Goal: Transaction & Acquisition: Obtain resource

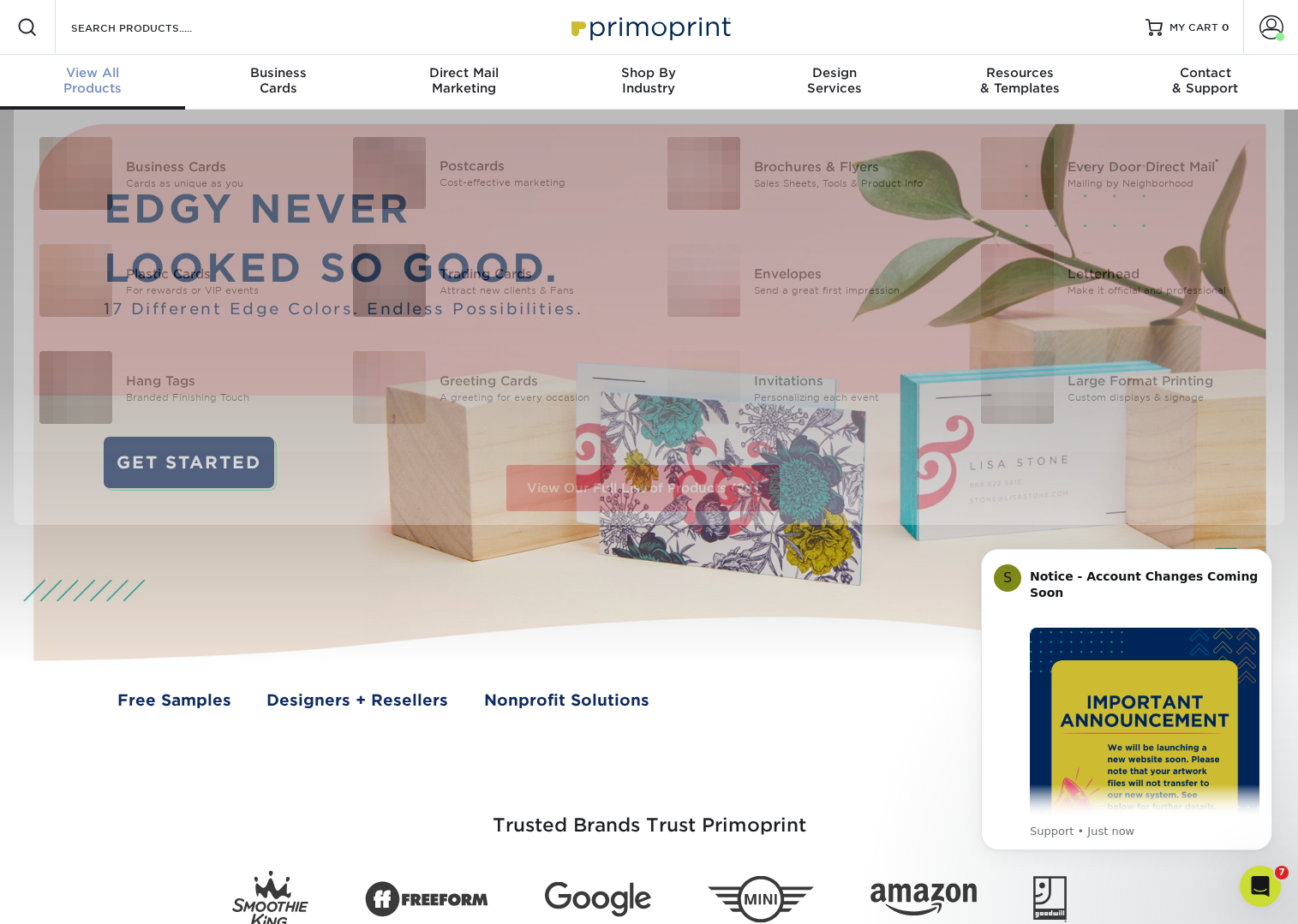
click at [102, 83] on div "View All Products" at bounding box center [92, 80] width 185 height 31
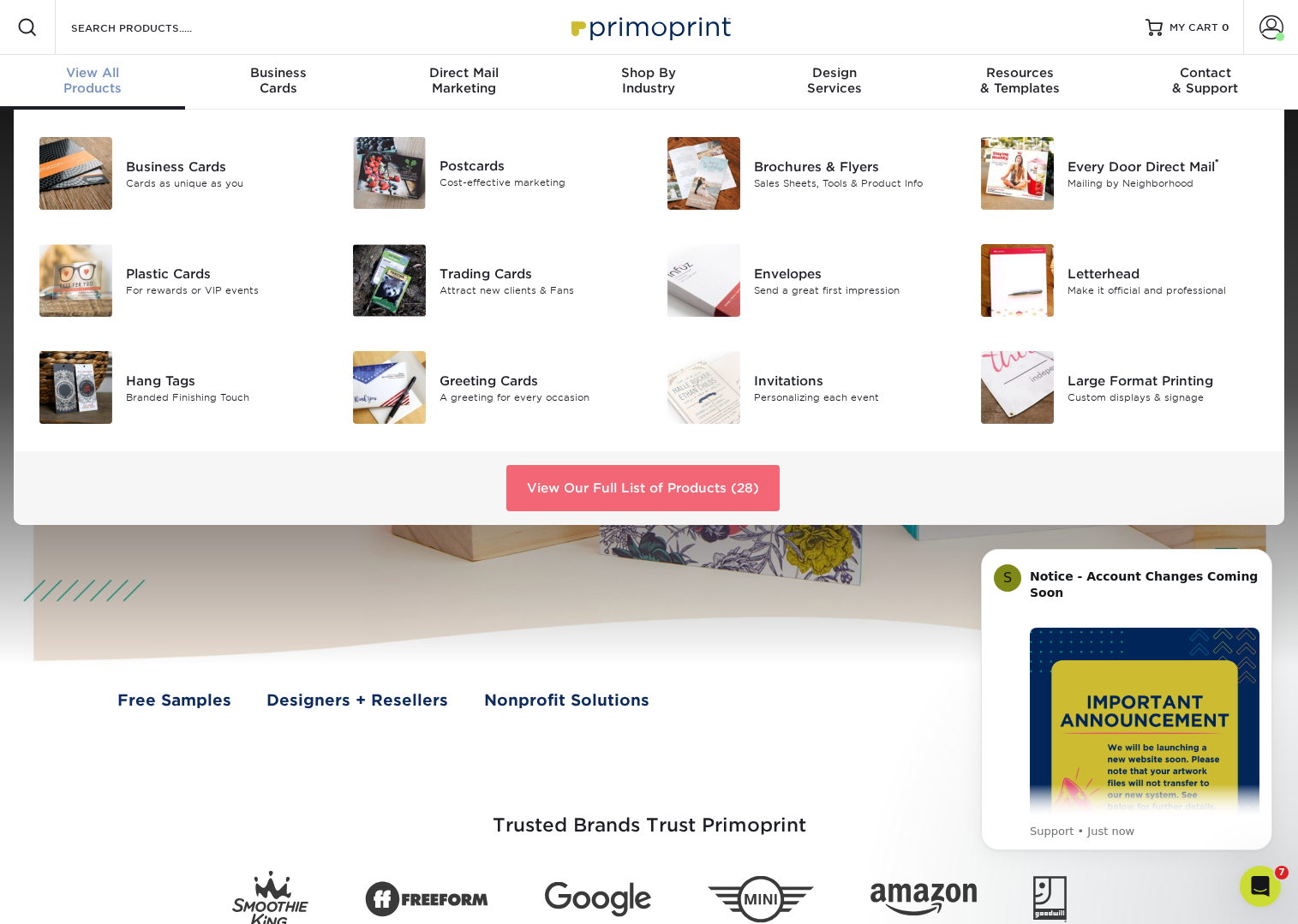
click at [654, 487] on link "View Our Full List of Products (28)" at bounding box center [643, 489] width 274 height 46
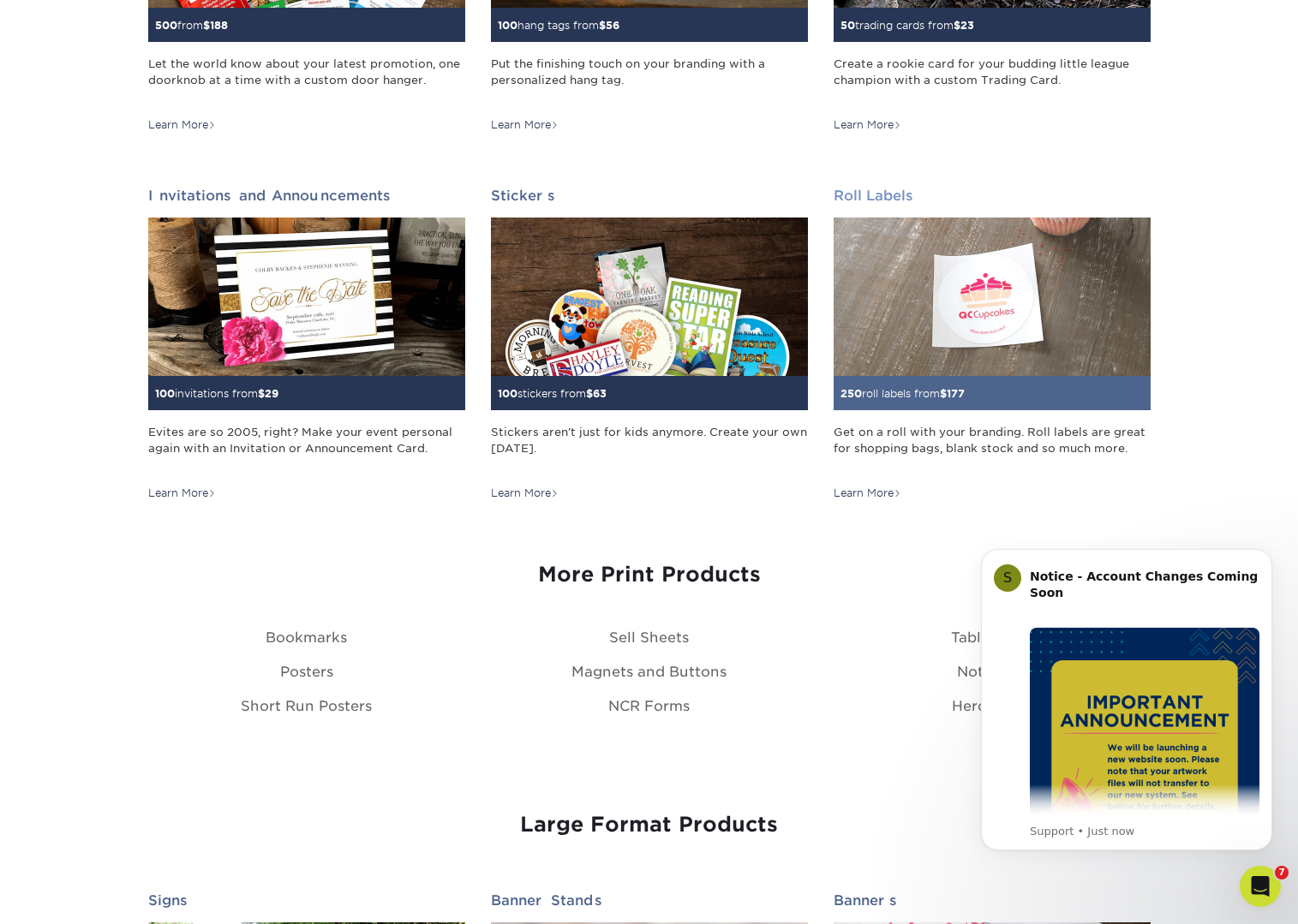
scroll to position [1590, 0]
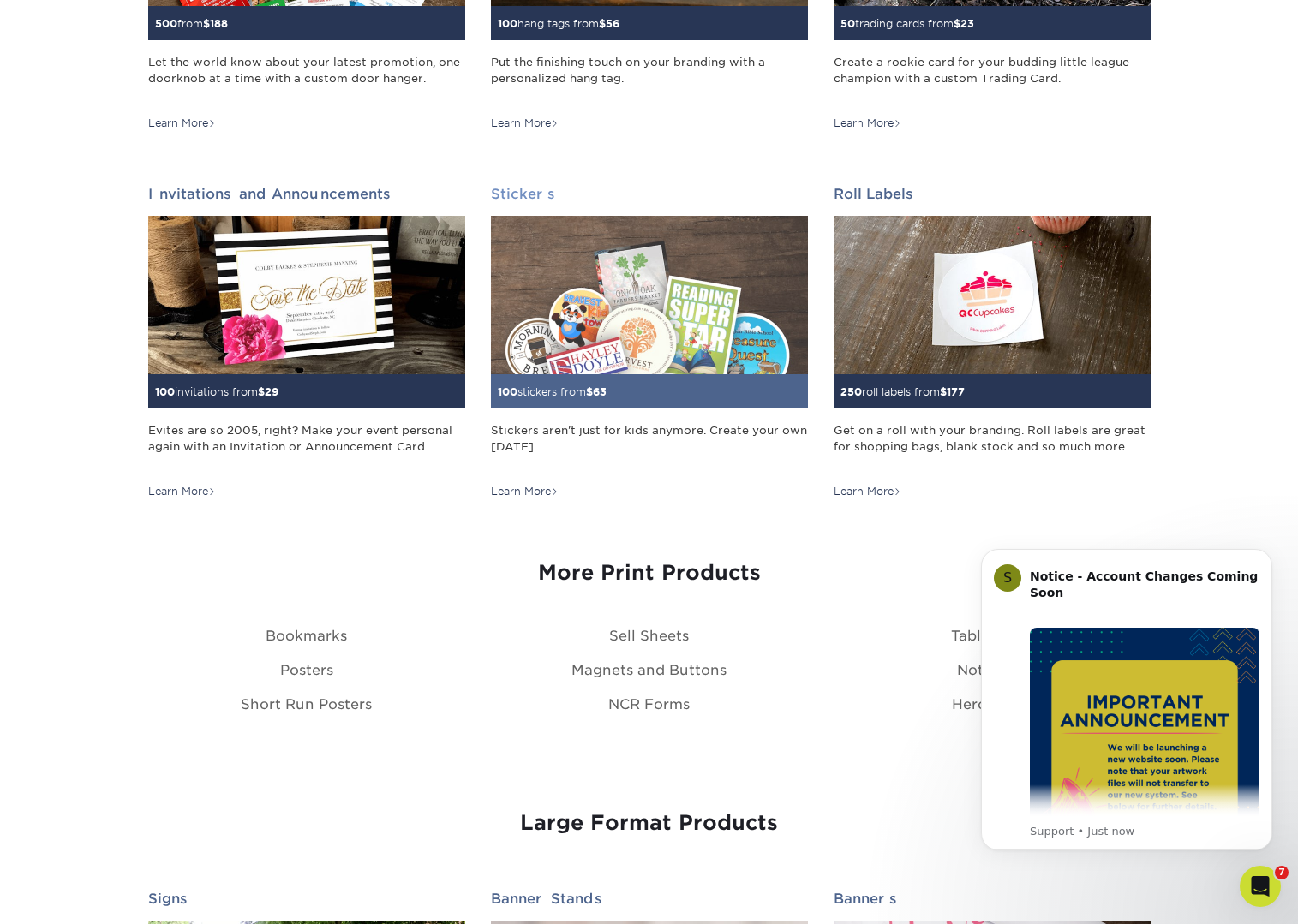
click at [534, 488] on div "Learn More" at bounding box center [524, 491] width 68 height 15
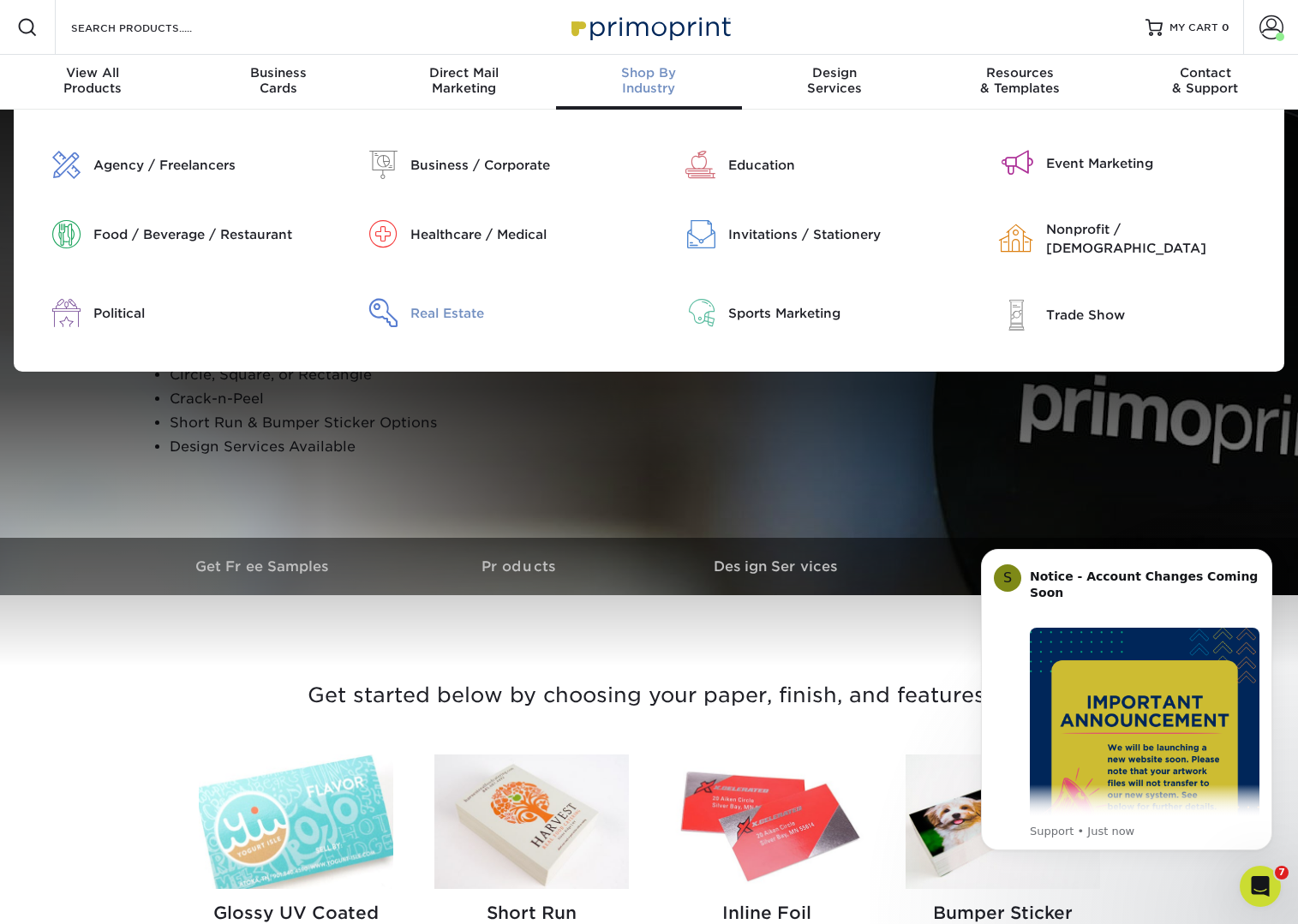
click at [443, 304] on div "Real Estate" at bounding box center [523, 313] width 226 height 19
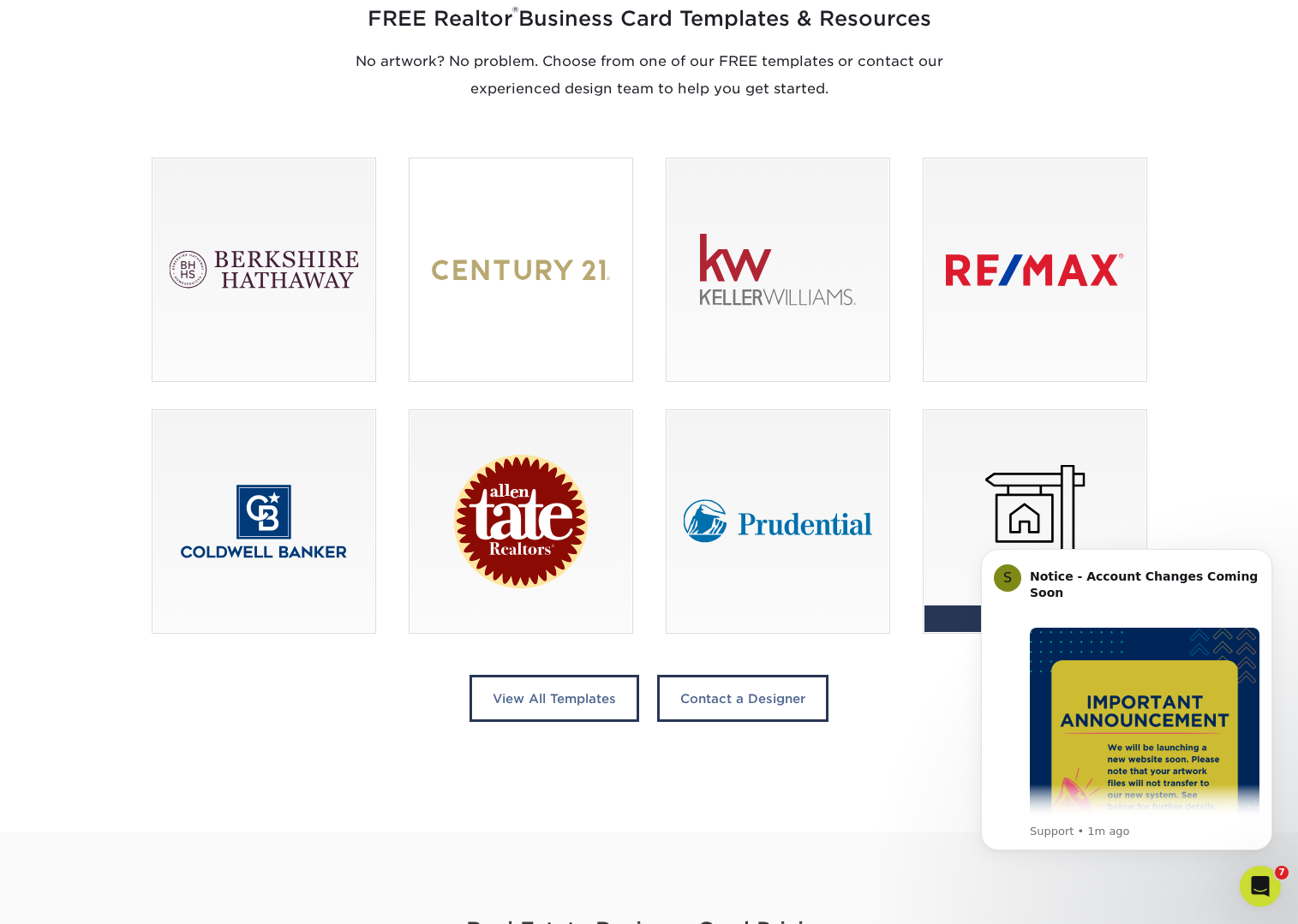
scroll to position [1100, 0]
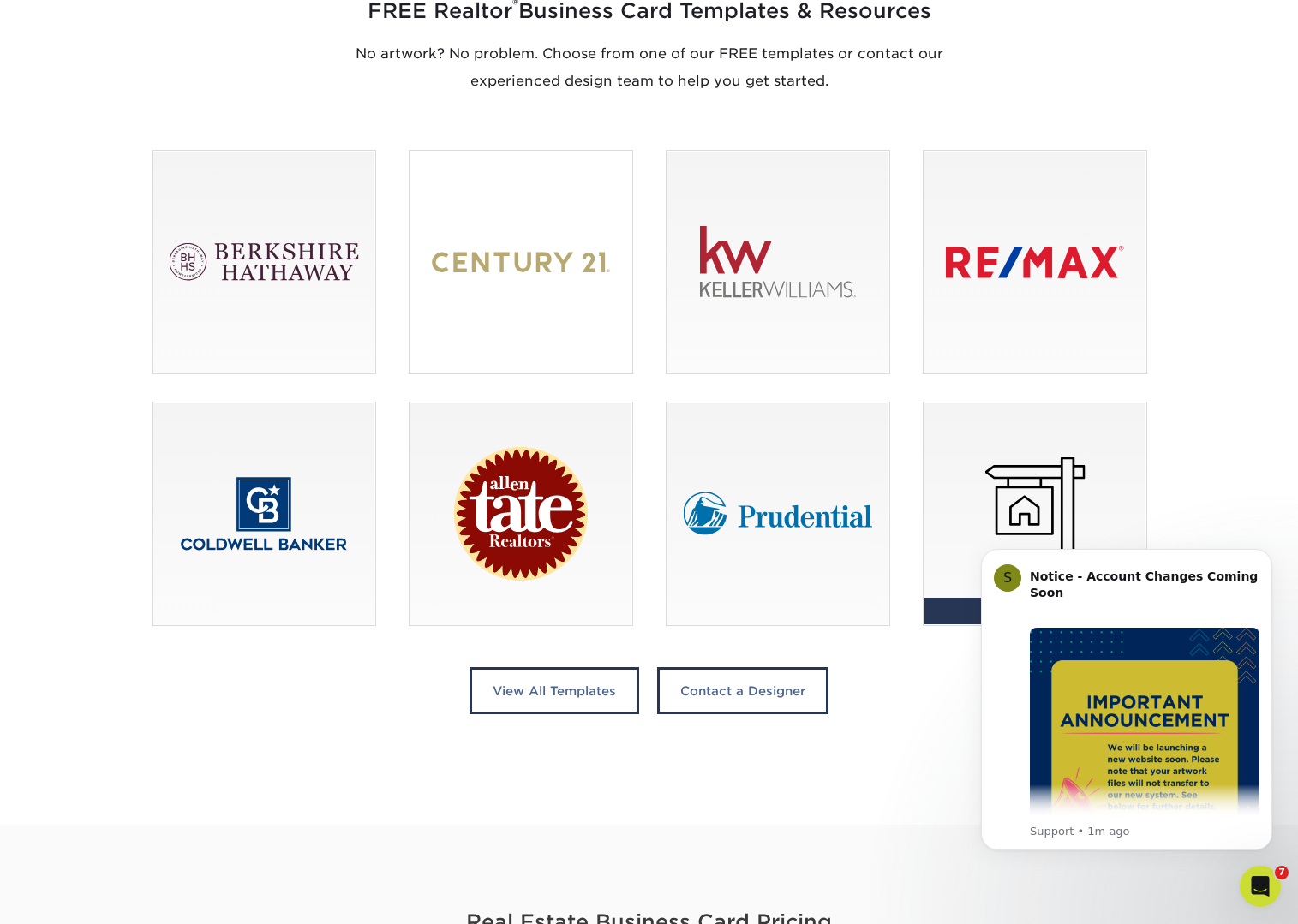
click at [581, 291] on div at bounding box center [521, 262] width 223 height 223
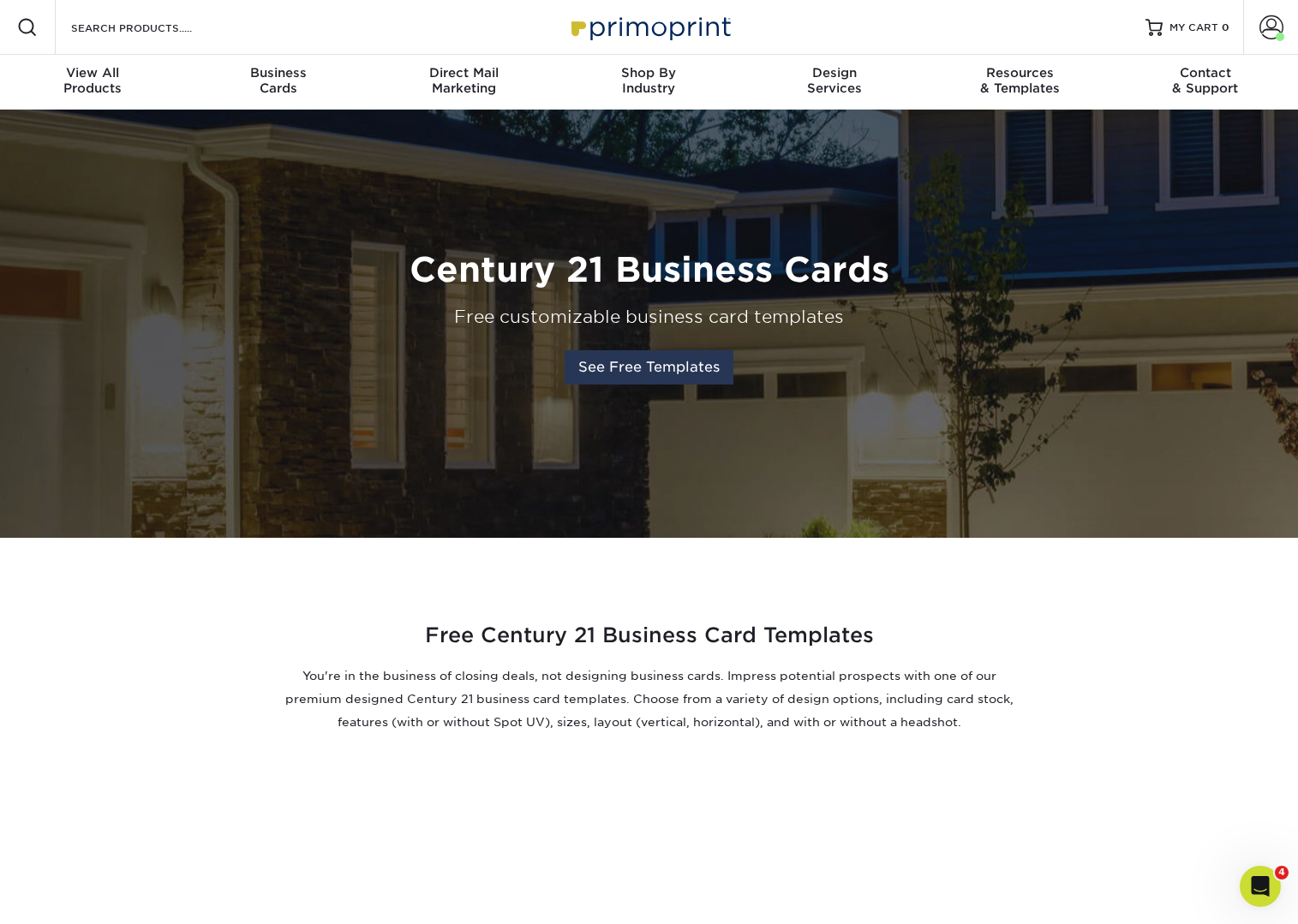
click at [618, 363] on link "See Free Templates" at bounding box center [649, 367] width 169 height 35
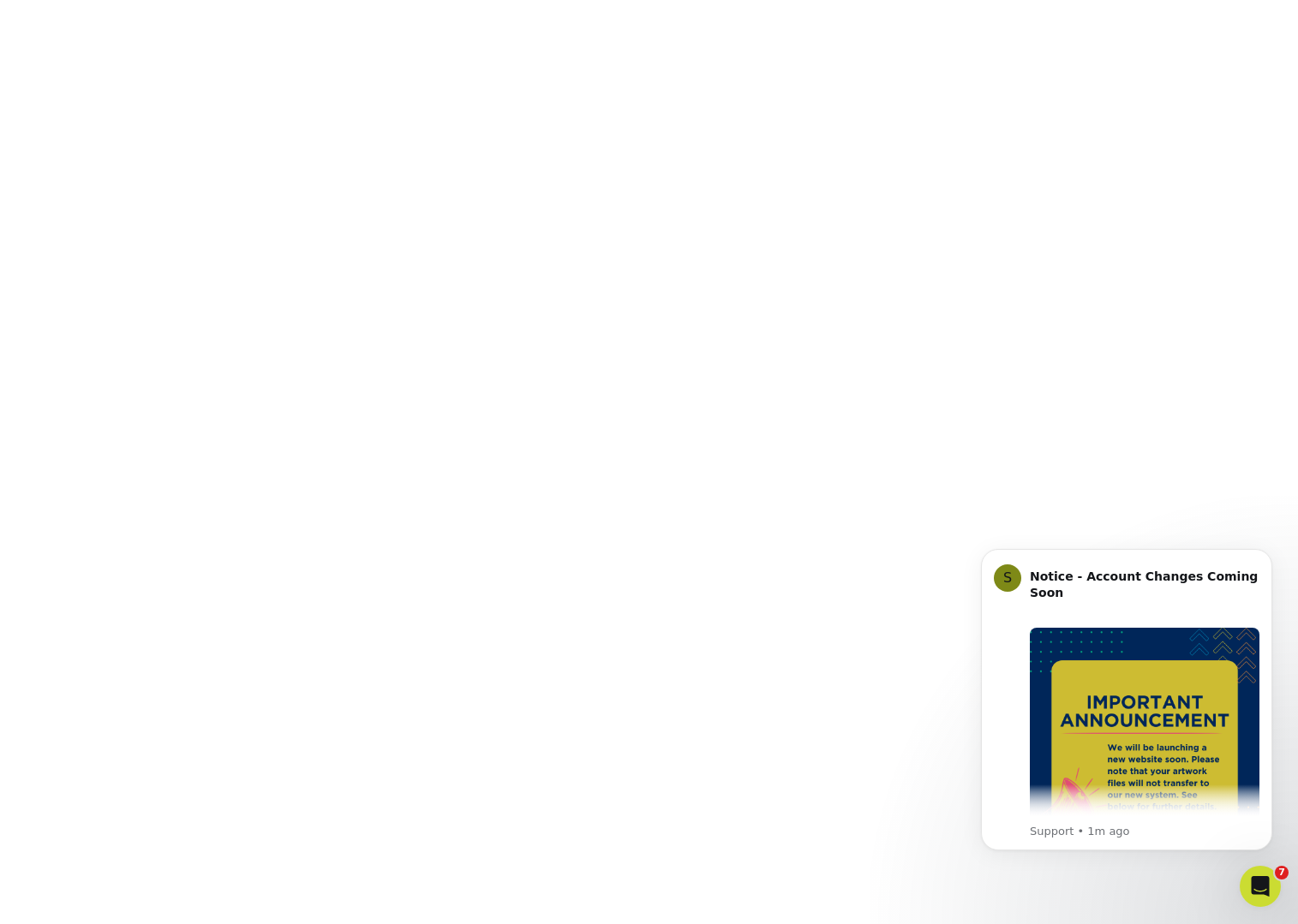
scroll to position [789, 0]
